Goal: Task Accomplishment & Management: Manage account settings

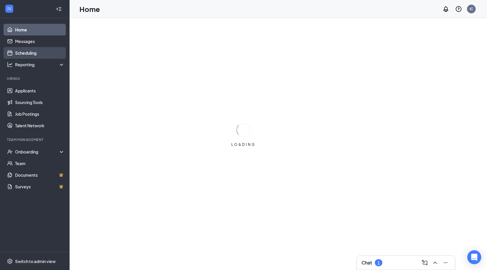
click at [33, 50] on link "Scheduling" at bounding box center [40, 53] width 50 height 12
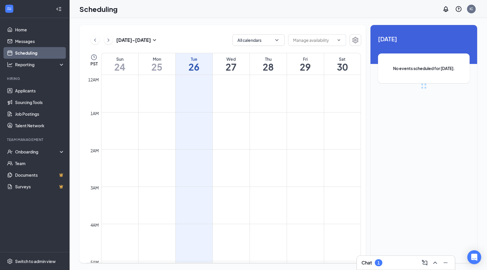
scroll to position [285, 0]
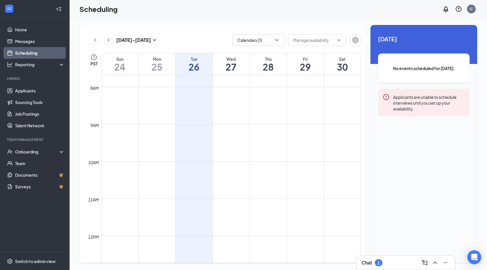
click at [377, 269] on div "Chat 1" at bounding box center [406, 262] width 99 height 15
click at [375, 264] on div "Chat 1" at bounding box center [372, 262] width 21 height 7
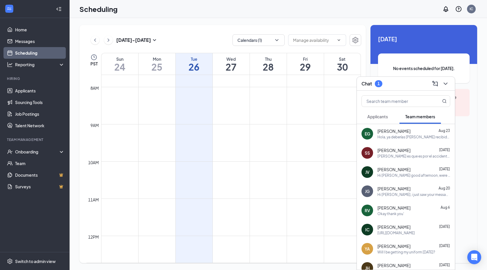
click at [386, 122] on button "Applicants" at bounding box center [378, 116] width 32 height 15
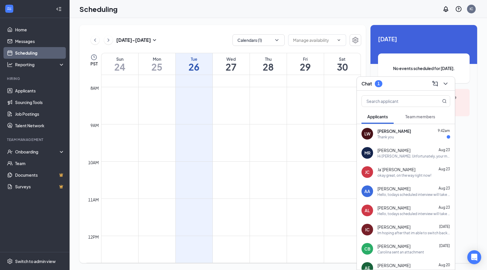
click at [388, 138] on div "Thank you" at bounding box center [386, 136] width 17 height 5
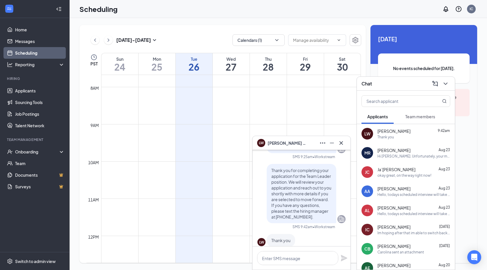
scroll to position [-12, 0]
click at [342, 142] on icon "Cross" at bounding box center [341, 142] width 7 height 7
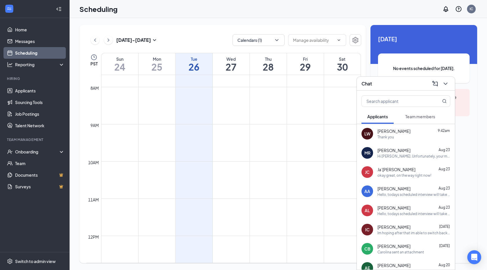
click at [445, 84] on icon "ChevronDown" at bounding box center [445, 83] width 7 height 7
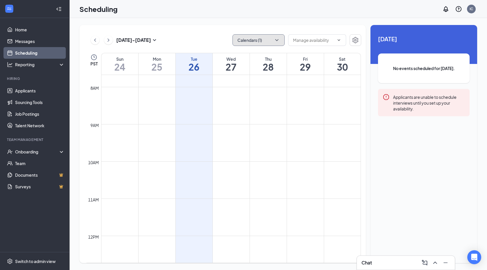
click at [275, 36] on button "Calendars (1)" at bounding box center [259, 40] width 52 height 12
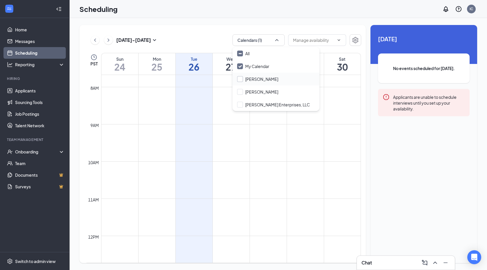
click at [241, 77] on input "[PERSON_NAME]" at bounding box center [257, 79] width 41 height 6
checkbox input "true"
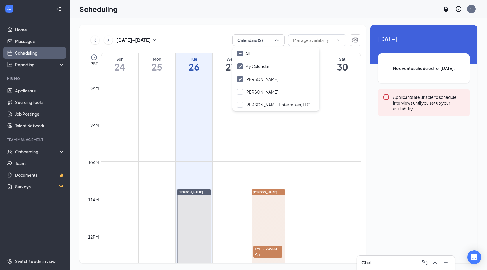
click at [217, 55] on div "Wed 27" at bounding box center [231, 63] width 37 height 21
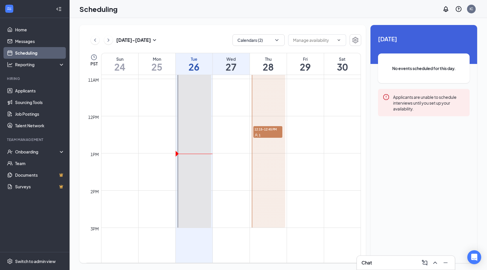
scroll to position [415, 0]
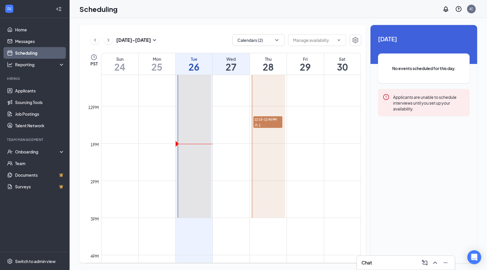
click at [273, 117] on span "12:15-12:45 PM" at bounding box center [268, 119] width 29 height 6
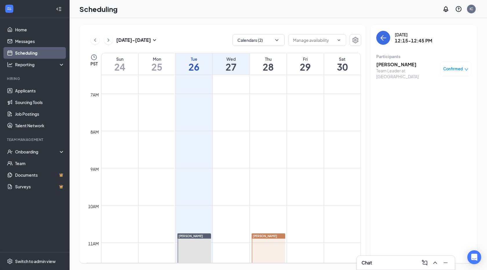
scroll to position [241, 0]
click at [24, 29] on link "Home" at bounding box center [40, 30] width 50 height 12
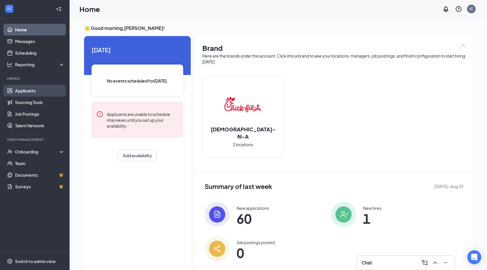
click at [25, 89] on link "Applicants" at bounding box center [40, 91] width 50 height 12
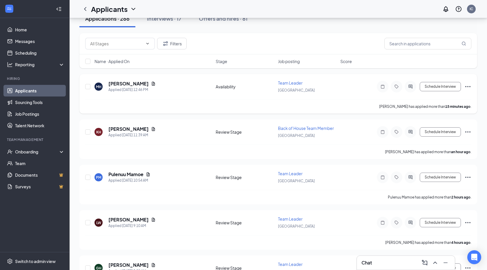
scroll to position [82, 0]
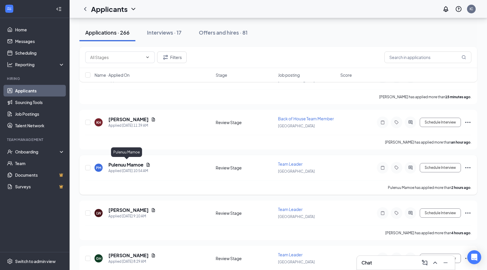
click at [134, 162] on h5 "Pulenuu Mamoe" at bounding box center [126, 164] width 35 height 6
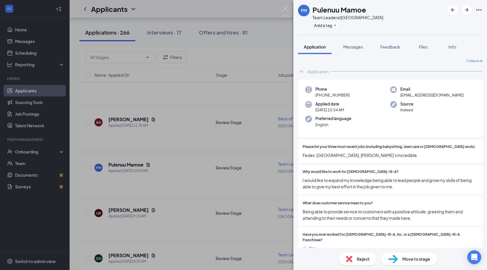
click at [176, 168] on div "PM Pulenuu Mamoe Team Leader at [GEOGRAPHIC_DATA] Add a tag Application Message…" at bounding box center [243, 135] width 487 height 270
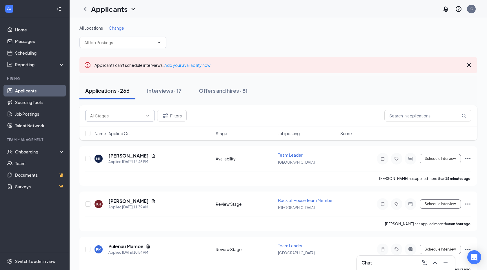
click at [131, 113] on input "text" at bounding box center [116, 115] width 53 height 6
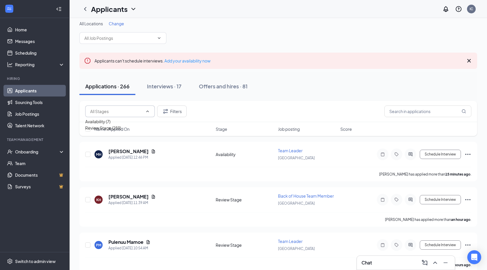
scroll to position [5, 0]
click at [135, 35] on input "text" at bounding box center [119, 38] width 70 height 6
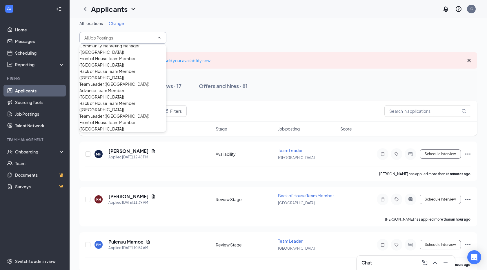
scroll to position [91, 0]
click at [117, 113] on div "Team Leader ([GEOGRAPHIC_DATA])" at bounding box center [115, 116] width 70 height 6
type input "Team Leader ([GEOGRAPHIC_DATA])"
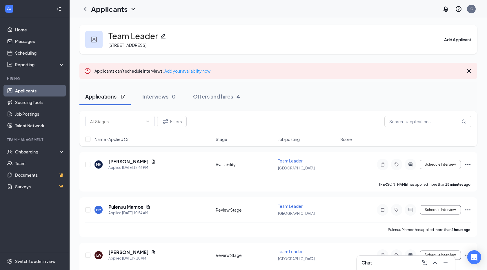
click at [234, 38] on div "Team Leader [STREET_ADDRESS] Add Applicant" at bounding box center [279, 39] width 398 height 29
click at [129, 161] on h5 "[PERSON_NAME]" at bounding box center [129, 161] width 40 height 6
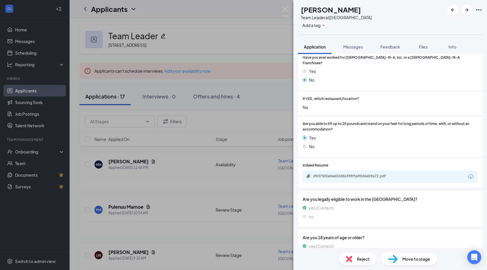
scroll to position [171, 0]
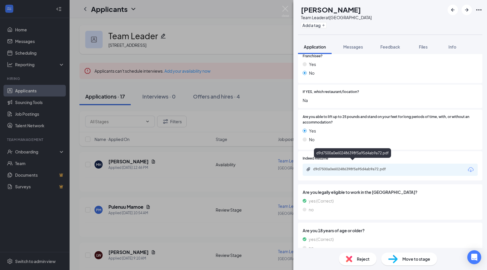
click at [331, 167] on div "d9d7500a0e602486398f5a95d4ab9a72.pdf" at bounding box center [353, 169] width 81 height 5
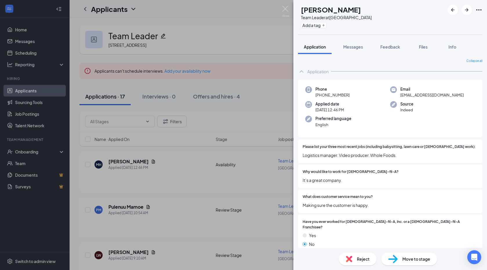
scroll to position [26, 0]
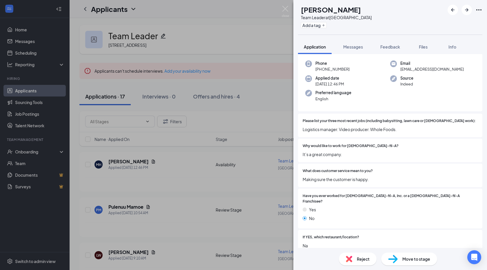
click at [353, 252] on div "Reject" at bounding box center [358, 258] width 38 height 13
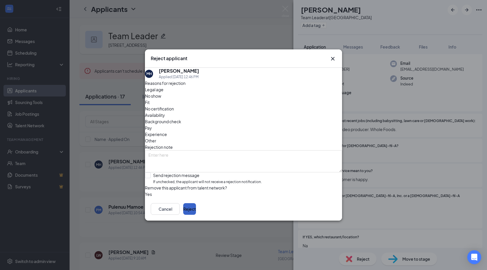
click at [196, 212] on button "Reject" at bounding box center [189, 209] width 13 height 12
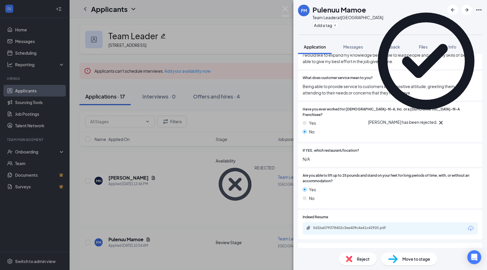
scroll to position [174, 0]
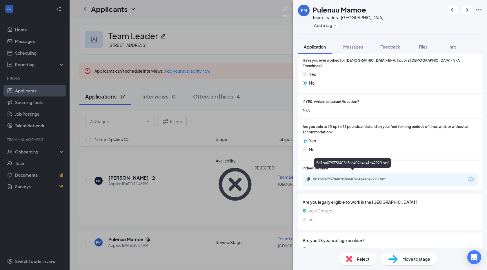
click at [348, 176] on div "5d1ba079378402c3ea409c4a41c42920.pdf" at bounding box center [353, 178] width 81 height 5
click at [350, 257] on img at bounding box center [349, 258] width 6 height 6
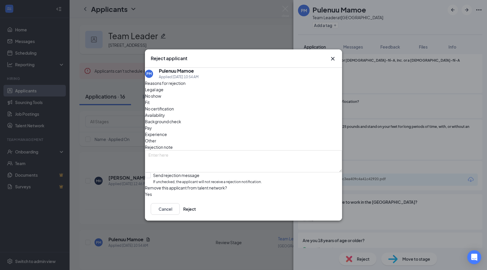
click at [227, 185] on span "Remove this applicant from talent network?" at bounding box center [186, 187] width 82 height 5
click at [223, 173] on div "Reasons for rejection Legal age No show Fit No certification Availability Backg…" at bounding box center [243, 139] width 197 height 118
click at [177, 172] on input "Send rejection message If unchecked, the applicant will not receive a rejection…" at bounding box center [203, 178] width 117 height 12
checkbox input "true"
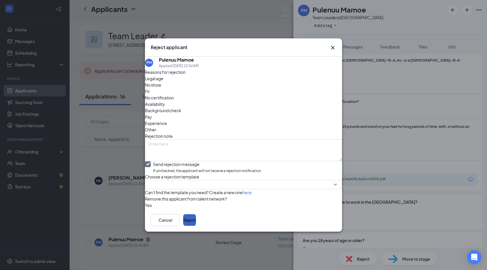
click at [196, 225] on button "Reject" at bounding box center [189, 220] width 13 height 12
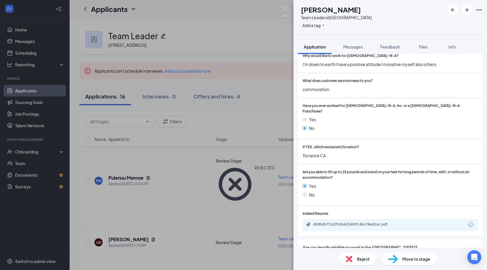
scroll to position [116, 0]
click at [321, 221] on div "db8b0b731d70cb6d26b9f14bc78ed1ac.pdf" at bounding box center [353, 223] width 81 height 5
click at [345, 261] on div "Reject" at bounding box center [358, 258] width 38 height 13
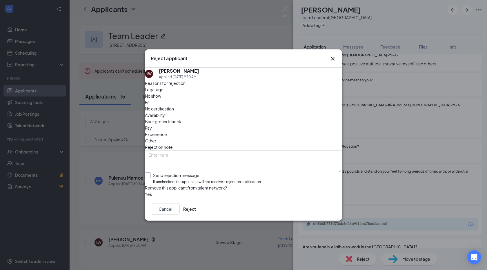
click at [157, 172] on input "Send rejection message If unchecked, the applicant will not receive a rejection…" at bounding box center [203, 178] width 117 height 12
checkbox input "true"
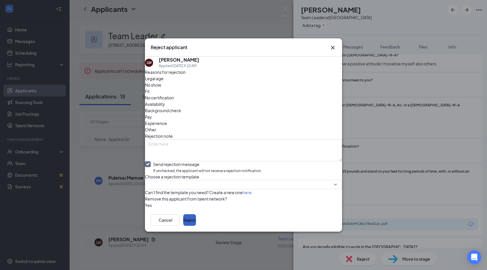
click at [196, 225] on button "Reject" at bounding box center [189, 220] width 13 height 12
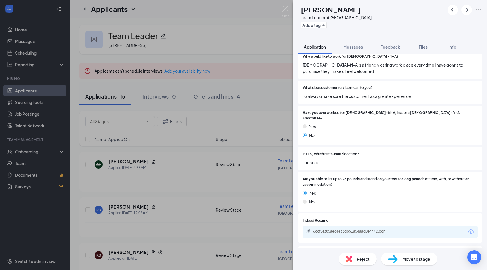
scroll to position [123, 0]
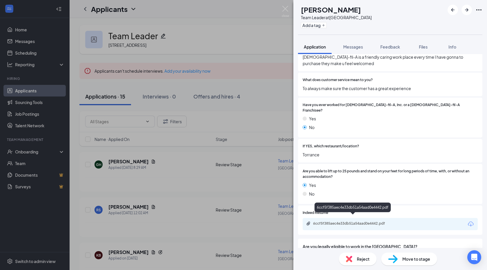
click at [335, 221] on div "6ccf5f385aec4e33db51a54aad0e4442.pdf" at bounding box center [353, 223] width 81 height 5
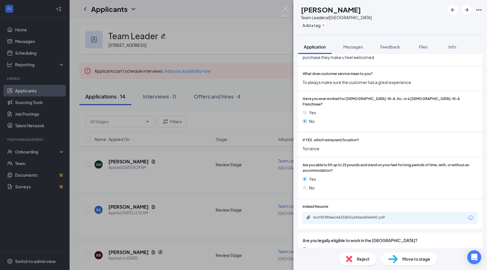
scroll to position [145, 0]
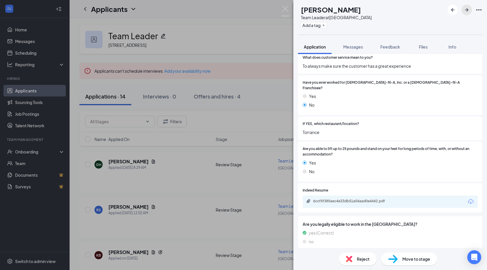
click at [466, 12] on icon "ArrowRight" at bounding box center [467, 9] width 7 height 7
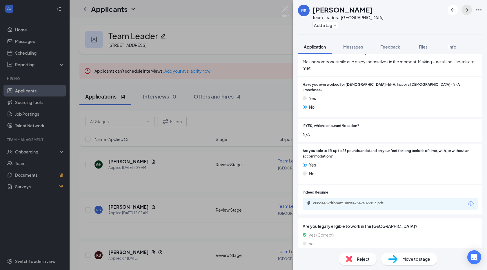
scroll to position [184, 0]
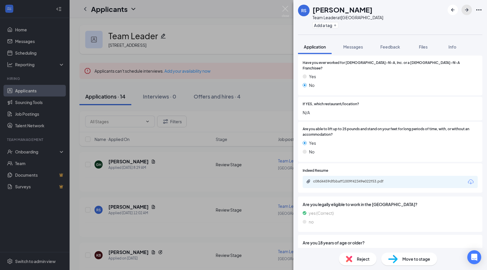
click at [467, 8] on icon "ArrowRight" at bounding box center [467, 9] width 7 height 7
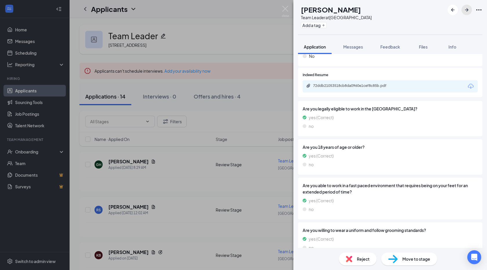
scroll to position [279, 0]
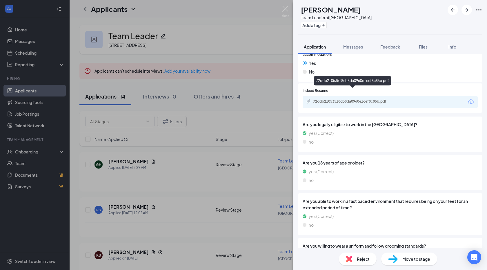
click at [340, 99] on div "72ddb21053518cb8da0960e1cef8c85b.pdf" at bounding box center [353, 101] width 81 height 5
click at [351, 259] on img at bounding box center [349, 258] width 6 height 6
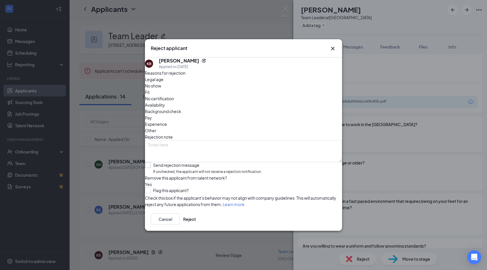
click at [196, 162] on input "Send rejection message If unchecked, the applicant will not receive a rejection…" at bounding box center [203, 168] width 117 height 12
checkbox input "true"
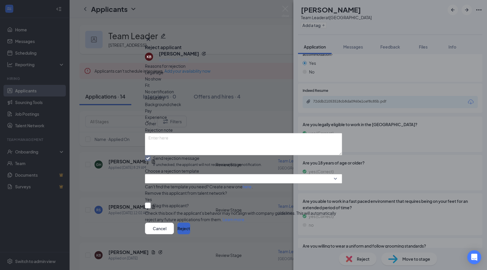
click at [190, 234] on button "Reject" at bounding box center [184, 228] width 13 height 12
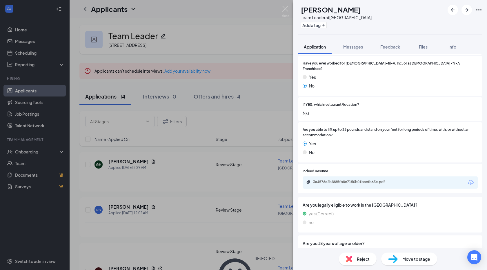
scroll to position [256, 0]
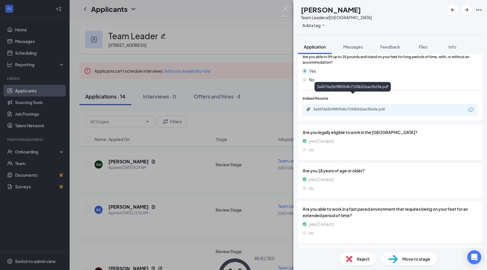
click at [329, 107] on div "3a4576e2bf885fb8c7150b01bacfb63e.pdf" at bounding box center [353, 109] width 81 height 5
click at [470, 8] on icon "ArrowRight" at bounding box center [467, 9] width 7 height 7
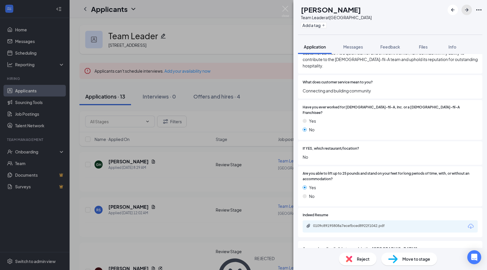
scroll to position [216, 0]
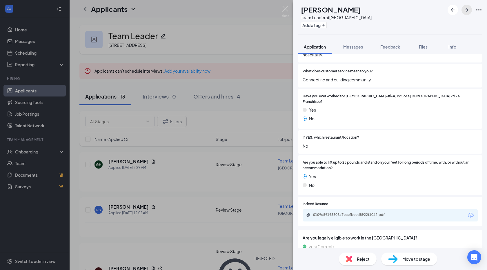
click at [467, 10] on icon "ArrowRight" at bounding box center [467, 9] width 7 height 7
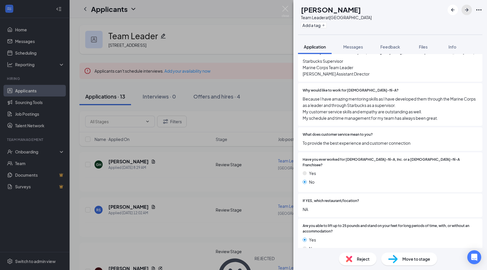
scroll to position [307, 0]
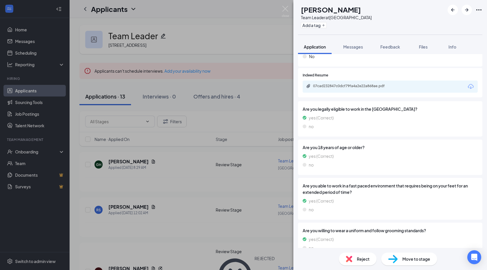
click at [339, 80] on div "07cad232847c0dcf79fa4a2e22a868ae.pdf" at bounding box center [390, 86] width 175 height 12
click at [337, 84] on div "07cad232847c0dcf79fa4a2e22a868ae.pdf" at bounding box center [353, 86] width 81 height 5
click at [469, 9] on icon "ArrowRight" at bounding box center [467, 9] width 7 height 7
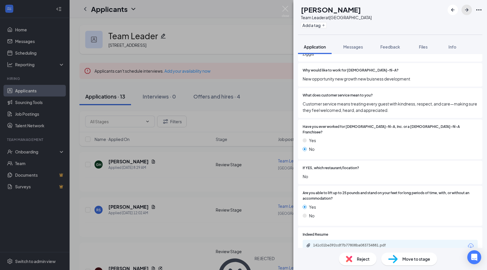
scroll to position [188, 0]
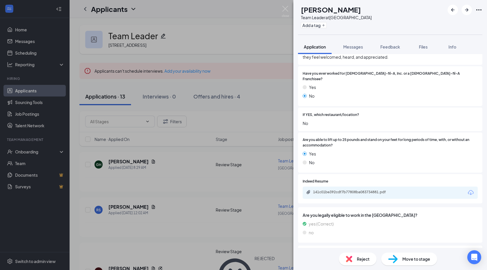
click at [361, 255] on div "Reject" at bounding box center [358, 258] width 38 height 13
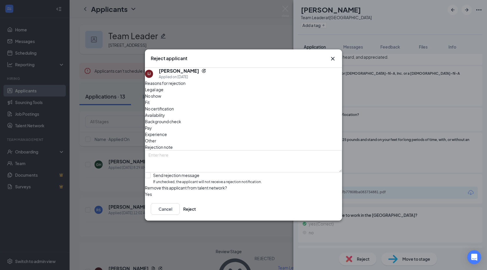
click at [336, 220] on div "Cancel Reject" at bounding box center [243, 208] width 197 height 23
click at [196, 214] on button "Reject" at bounding box center [189, 209] width 13 height 12
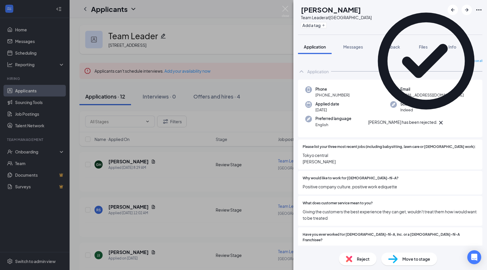
click at [188, 200] on div "[PERSON_NAME] Team Leader at [GEOGRAPHIC_DATA] Add a tag Application Messages F…" at bounding box center [243, 135] width 487 height 270
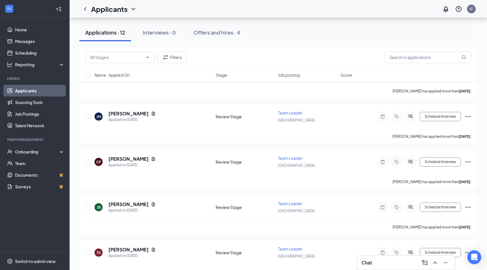
scroll to position [200, 0]
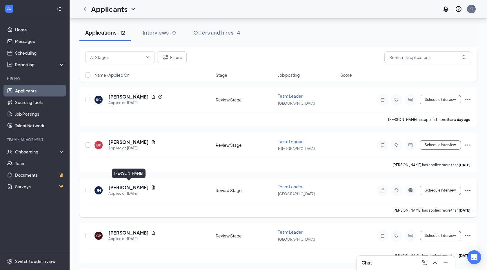
click at [131, 184] on h5 "[PERSON_NAME]" at bounding box center [129, 187] width 40 height 6
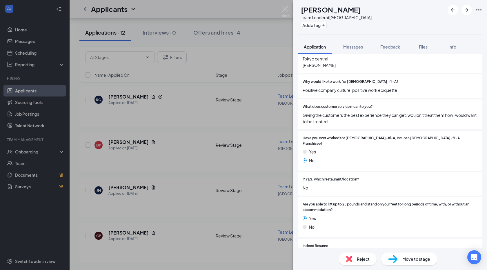
scroll to position [139, 0]
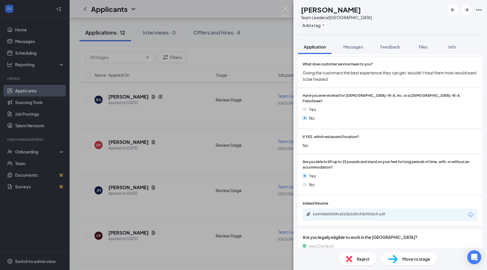
click at [329, 219] on div "b64fd4600509c6510b2c8fc93b9536c9.pdf" at bounding box center [390, 214] width 175 height 12
click at [329, 213] on div "b64fd4600509c6510b2c8fc93b9536c9.pdf" at bounding box center [353, 214] width 81 height 5
click at [467, 10] on icon "ArrowRight" at bounding box center [467, 9] width 7 height 7
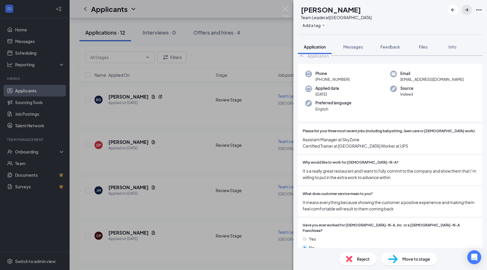
scroll to position [17, 0]
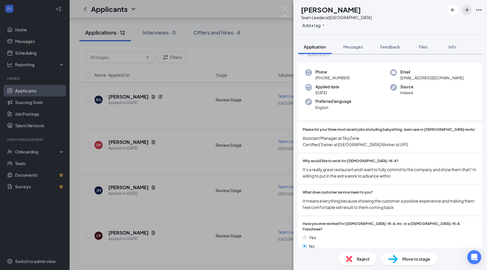
click at [471, 10] on button "button" at bounding box center [467, 10] width 10 height 10
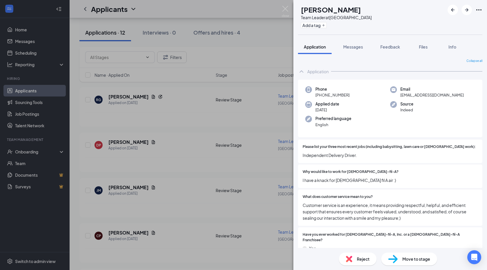
click at [347, 258] on img at bounding box center [349, 258] width 6 height 6
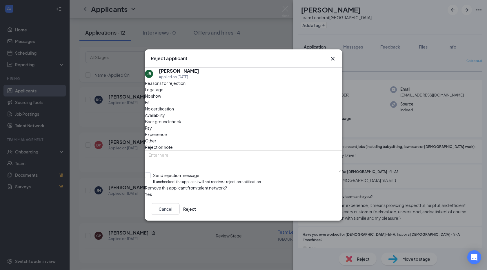
click at [287, 176] on div "Reasons for rejection Legal age No show Fit No certification Availability Backg…" at bounding box center [243, 139] width 197 height 118
click at [243, 172] on input "Send rejection message If unchecked, the applicant will not receive a rejection…" at bounding box center [203, 178] width 117 height 12
checkbox input "true"
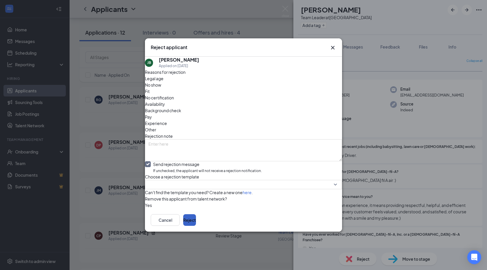
click at [196, 225] on button "Reject" at bounding box center [189, 220] width 13 height 12
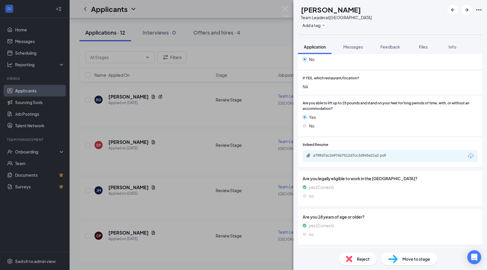
scroll to position [229, 0]
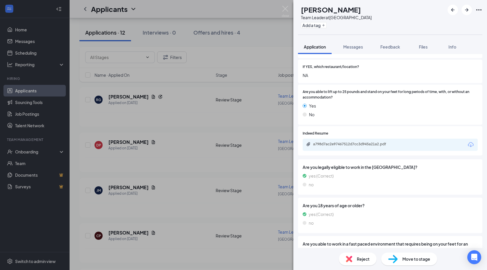
click at [354, 262] on div "Reject" at bounding box center [358, 258] width 38 height 13
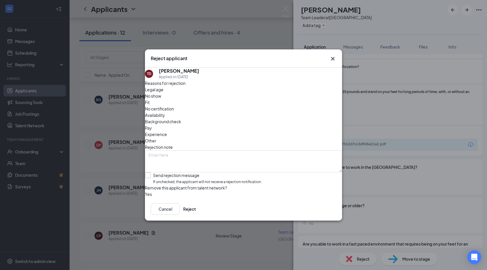
click at [209, 172] on input "Send rejection message If unchecked, the applicant will not receive a rejection…" at bounding box center [203, 178] width 117 height 12
checkbox input "true"
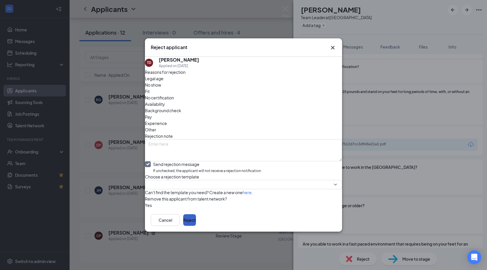
click at [196, 225] on button "Reject" at bounding box center [189, 220] width 13 height 12
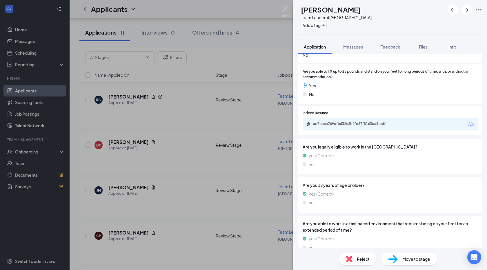
scroll to position [250, 0]
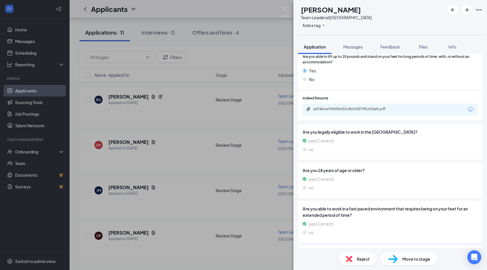
click at [333, 108] on div "ad7ebca769dfb632c4b2fd57f8163da8.pdf" at bounding box center [390, 109] width 175 height 12
click at [331, 103] on div "ad7ebca769dfb632c4b2fd57f8163da8.pdf" at bounding box center [390, 109] width 175 height 12
click at [330, 106] on div "ad7ebca769dfb632c4b2fd57f8163da8.pdf" at bounding box center [353, 109] width 94 height 6
click at [350, 258] on img at bounding box center [349, 258] width 6 height 6
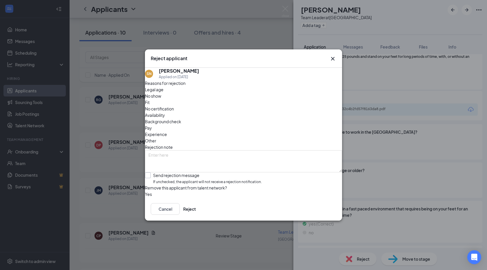
click at [220, 172] on input "Send rejection message If unchecked, the applicant will not receive a rejection…" at bounding box center [203, 178] width 117 height 12
checkbox input "true"
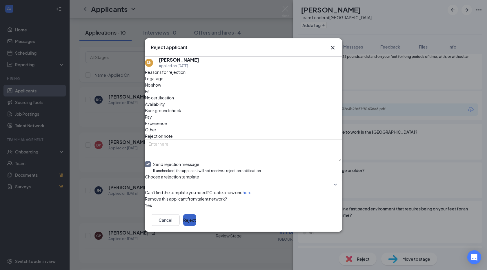
click at [196, 225] on button "Reject" at bounding box center [189, 220] width 13 height 12
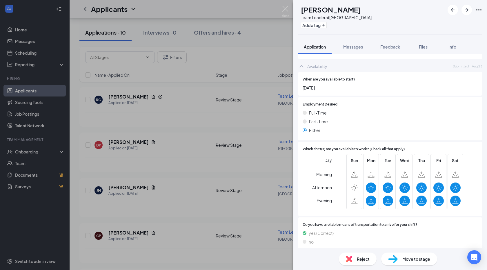
scroll to position [501, 0]
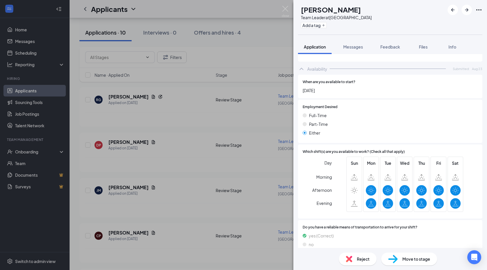
click at [348, 254] on div "Reject" at bounding box center [358, 258] width 38 height 13
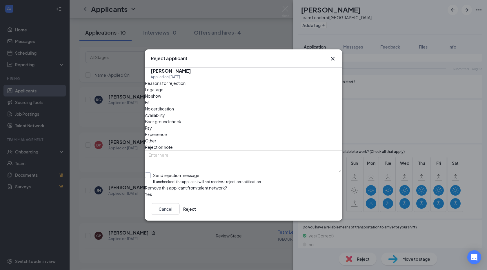
click at [178, 172] on input "Send rejection message If unchecked, the applicant will not receive a rejection…" at bounding box center [203, 178] width 117 height 12
checkbox input "true"
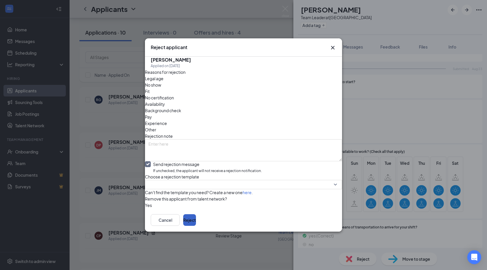
click at [196, 225] on button "Reject" at bounding box center [189, 220] width 13 height 12
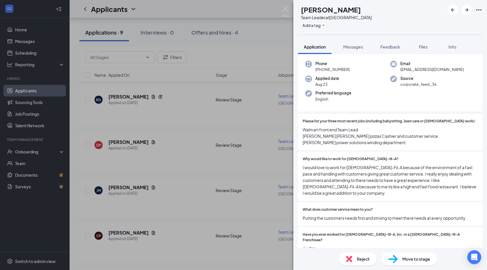
scroll to position [30, 0]
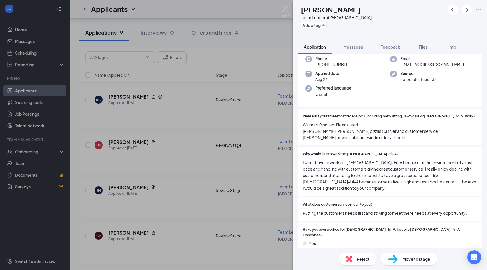
click at [339, 159] on span "I would love to work for [DEMOGRAPHIC_DATA]-Fil-A because of the environment of…" at bounding box center [390, 175] width 175 height 32
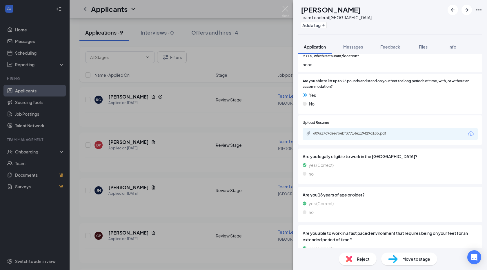
scroll to position [246, 0]
click at [327, 127] on div "609a17c9dee7bebf37714e119429d18b.pdf" at bounding box center [390, 133] width 175 height 12
click at [326, 130] on div "609a17c9dee7bebf37714e119429d18b.pdf" at bounding box center [353, 132] width 81 height 5
click at [470, 8] on icon "ArrowRight" at bounding box center [467, 9] width 7 height 7
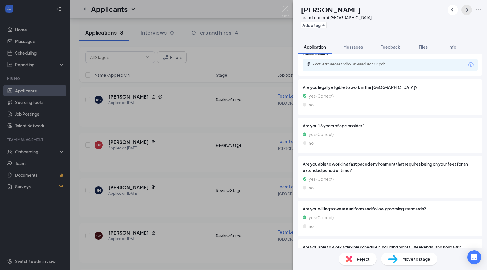
scroll to position [286, 0]
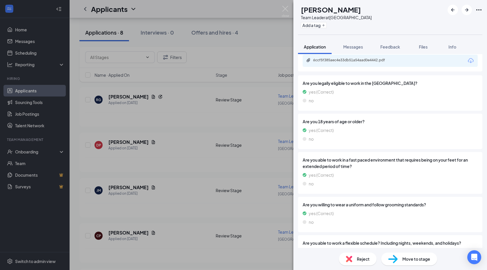
click at [196, 183] on div "GH [PERSON_NAME] Team Leader at [GEOGRAPHIC_DATA] Add a tag Application Message…" at bounding box center [243, 135] width 487 height 270
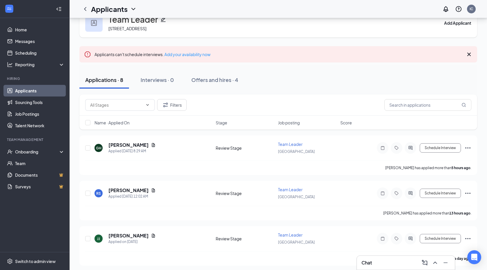
scroll to position [16, 0]
click at [53, 93] on link "Applicants" at bounding box center [40, 91] width 50 height 12
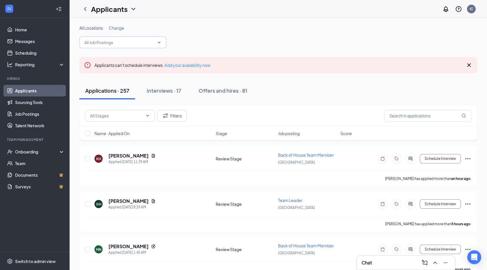
click at [122, 37] on span at bounding box center [123, 43] width 87 height 12
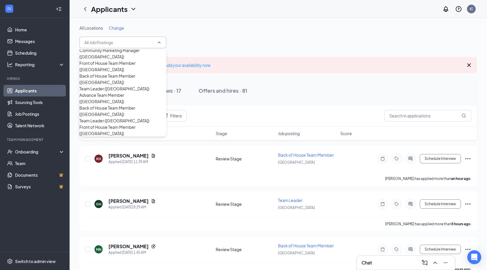
scroll to position [91, 0]
click at [118, 85] on div "Team Leader ([GEOGRAPHIC_DATA])" at bounding box center [115, 88] width 70 height 6
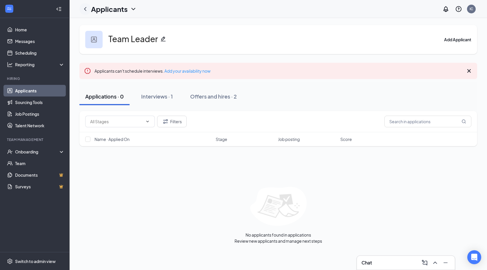
click at [88, 7] on icon "ChevronLeft" at bounding box center [85, 9] width 7 height 7
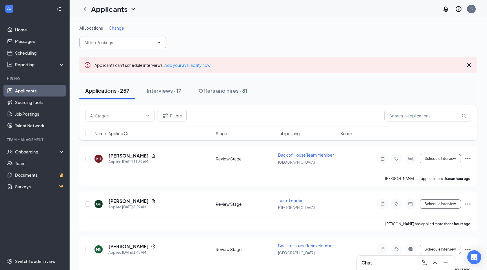
click at [122, 43] on input "text" at bounding box center [119, 42] width 70 height 6
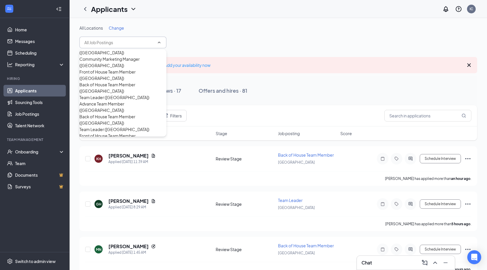
scroll to position [19, 0]
click at [104, 82] on div "Front of House Team Member ([GEOGRAPHIC_DATA])" at bounding box center [123, 75] width 87 height 13
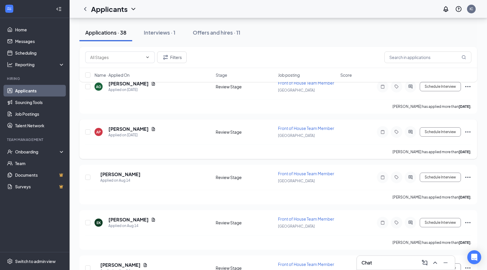
scroll to position [35, 0]
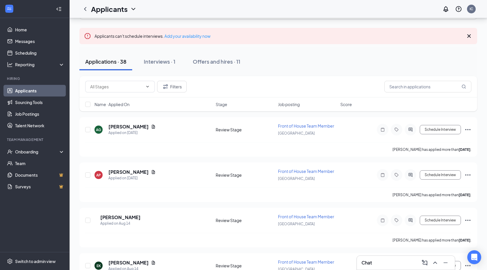
click at [30, 93] on link "Applicants" at bounding box center [40, 91] width 50 height 12
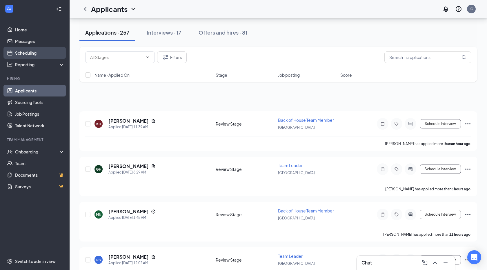
click at [30, 52] on link "Scheduling" at bounding box center [40, 53] width 50 height 12
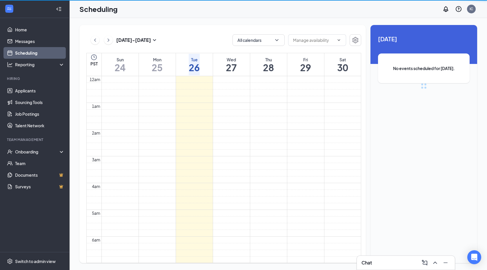
scroll to position [285, 0]
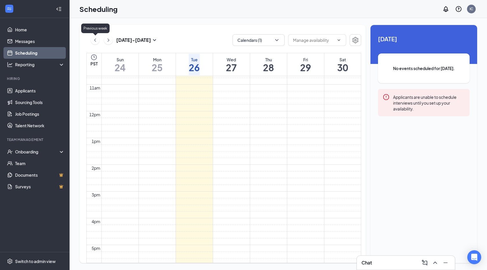
click at [93, 40] on icon "ChevronLeft" at bounding box center [95, 40] width 6 height 7
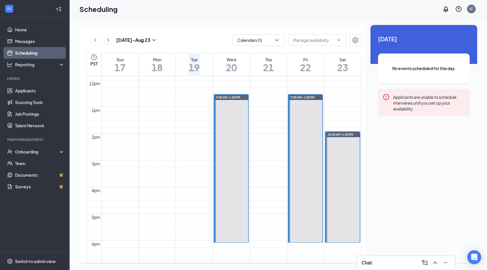
scroll to position [329, 0]
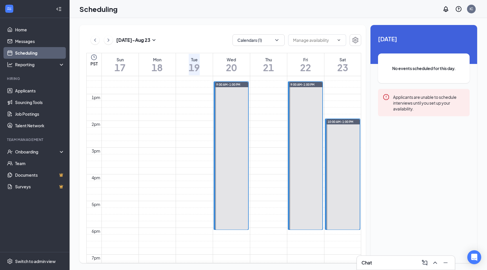
click at [227, 92] on span "9:15-9:30 AM" at bounding box center [225, 89] width 20 height 5
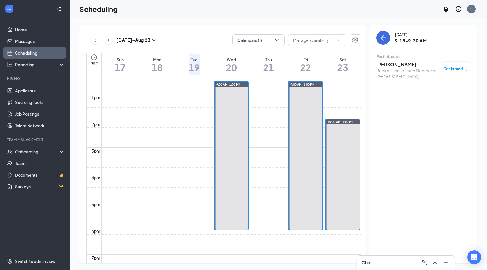
click at [227, 104] on span "9:30-9:45 AM" at bounding box center [225, 106] width 20 height 5
click at [226, 122] on span "9:45-10:00 AM" at bounding box center [226, 124] width 22 height 5
click at [227, 140] on span "10:00-10:15 AM" at bounding box center [227, 142] width 24 height 5
click at [229, 158] on span "10:15-10:30 AM" at bounding box center [227, 160] width 24 height 5
click at [232, 176] on span "11:30-11:45 AM" at bounding box center [227, 178] width 24 height 5
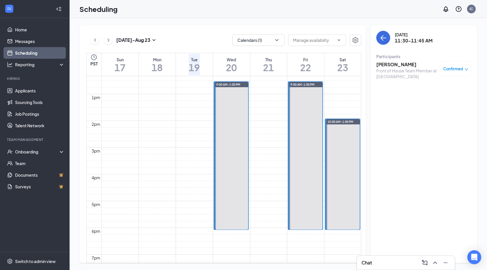
click at [232, 199] on span "12:30-12:45 PM" at bounding box center [227, 196] width 24 height 5
click at [232, 226] on div "12:45-1:00 PM 1" at bounding box center [231, 221] width 33 height 18
click at [308, 92] on span "9:30-9:45 AM" at bounding box center [300, 89] width 20 height 5
click at [305, 128] on span "10:30-10:45 AM" at bounding box center [302, 124] width 24 height 5
click at [303, 92] on span "9:30-9:45 AM" at bounding box center [300, 89] width 20 height 5
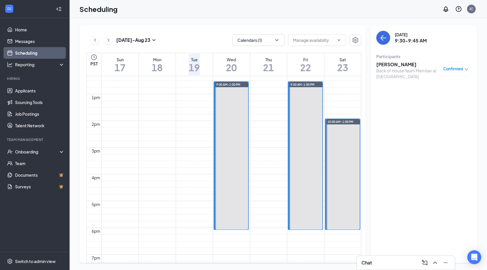
click at [393, 65] on h3 "[PERSON_NAME]" at bounding box center [407, 64] width 61 height 6
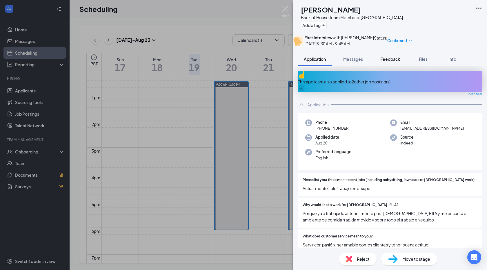
click at [393, 62] on span "Feedback" at bounding box center [391, 58] width 20 height 5
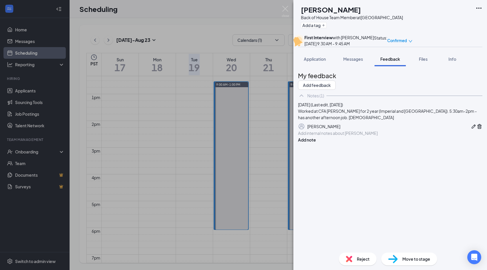
click at [246, 154] on div "GM [PERSON_NAME] Back of House Team Member at [GEOGRAPHIC_DATA] Add a tag First…" at bounding box center [243, 135] width 487 height 270
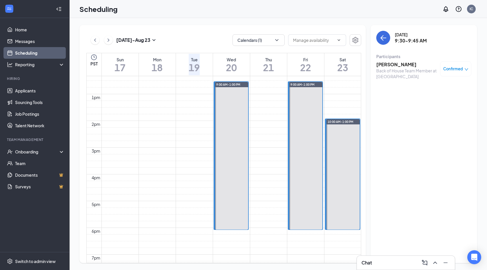
click at [300, 128] on span "10:30-10:45 AM" at bounding box center [302, 124] width 24 height 5
click at [386, 64] on h3 "[PERSON_NAME]" at bounding box center [407, 64] width 61 height 6
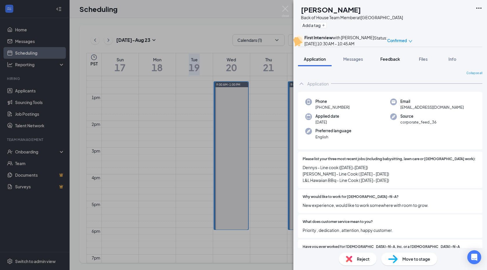
click at [393, 62] on span "Feedback" at bounding box center [391, 58] width 20 height 5
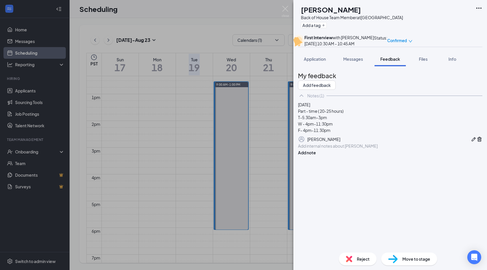
click at [245, 163] on div "[PERSON_NAME] Back of House Team Member at [GEOGRAPHIC_DATA] Add a tag First In…" at bounding box center [243, 135] width 487 height 270
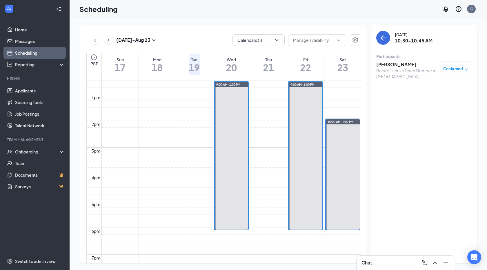
click at [313, 163] on span "11:30-11:45 AM" at bounding box center [302, 160] width 24 height 5
click at [396, 65] on h3 "[PERSON_NAME]" at bounding box center [407, 64] width 61 height 6
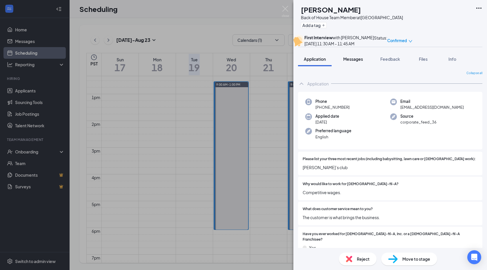
click at [355, 62] on span "Messages" at bounding box center [354, 58] width 20 height 5
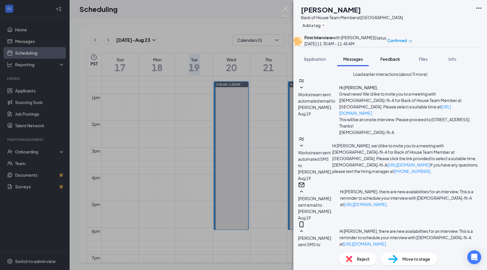
click at [387, 62] on span "Feedback" at bounding box center [391, 58] width 20 height 5
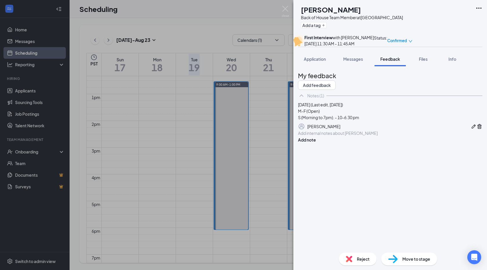
click at [254, 168] on div "MG [PERSON_NAME] Back of House Team Member at [GEOGRAPHIC_DATA] Add a tag First…" at bounding box center [243, 135] width 487 height 270
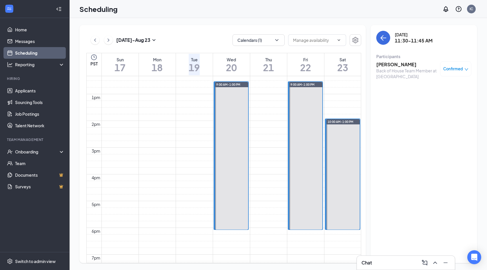
click at [305, 163] on span "11:30-11:45 AM" at bounding box center [302, 160] width 24 height 5
click at [311, 199] on span "12:45-1:00 PM" at bounding box center [301, 196] width 22 height 5
click at [386, 65] on h3 "[PERSON_NAME]" at bounding box center [407, 64] width 61 height 6
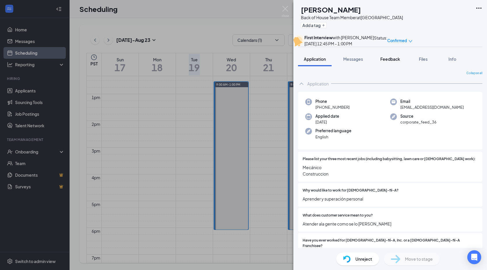
click at [388, 66] on button "Feedback" at bounding box center [390, 59] width 31 height 15
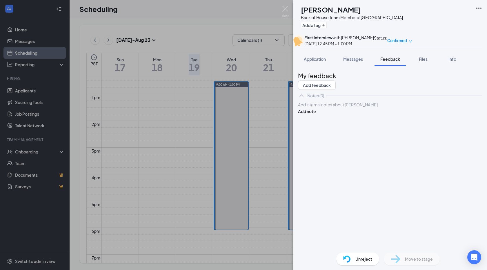
click at [276, 147] on div "LA [PERSON_NAME] Back of House Team Member at [GEOGRAPHIC_DATA] Add a tag First…" at bounding box center [243, 135] width 487 height 270
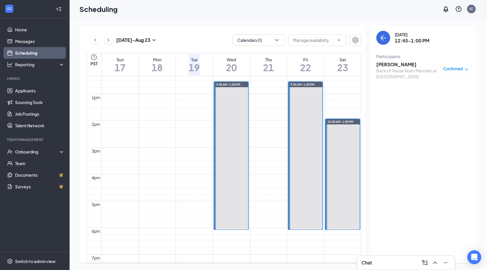
click at [341, 129] on span "11:00-11:15 AM" at bounding box center [339, 126] width 24 height 5
click at [341, 150] on span "11:15-11:30 AM" at bounding box center [339, 147] width 24 height 5
click at [342, 171] on span "11:45 AM-12:00 PM" at bounding box center [341, 168] width 29 height 5
click at [342, 192] on span "12:00-12:15 PM" at bounding box center [339, 189] width 24 height 5
click at [405, 63] on h3 "[PERSON_NAME]" at bounding box center [407, 64] width 61 height 6
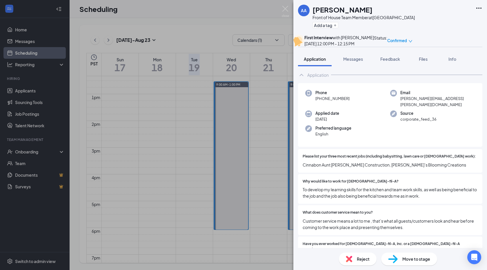
scroll to position [11, 0]
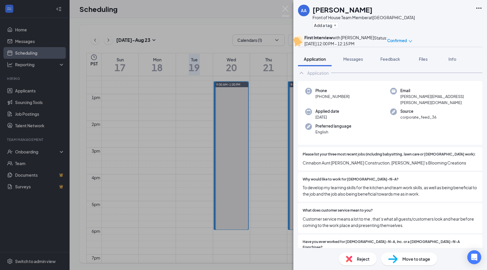
click at [203, 171] on div "AA [PERSON_NAME] Front of House Team Member at [GEOGRAPHIC_DATA] Add a tag Firs…" at bounding box center [243, 135] width 487 height 270
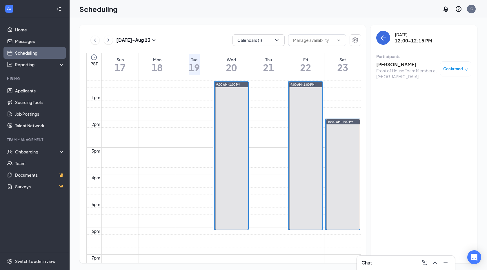
click at [337, 213] on span "12:45-1:00 PM" at bounding box center [338, 210] width 22 height 5
click at [399, 64] on h3 "[PERSON_NAME]" at bounding box center [407, 64] width 61 height 6
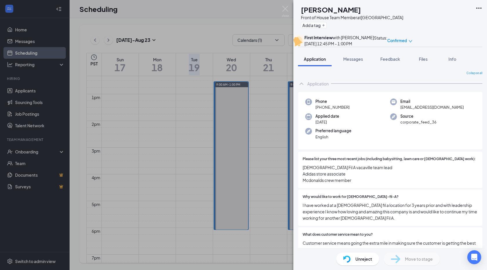
click at [202, 171] on div "ME [PERSON_NAME] Front of House Team Member at [GEOGRAPHIC_DATA] Add a tag Firs…" at bounding box center [243, 135] width 487 height 270
